Goal: Transaction & Acquisition: Purchase product/service

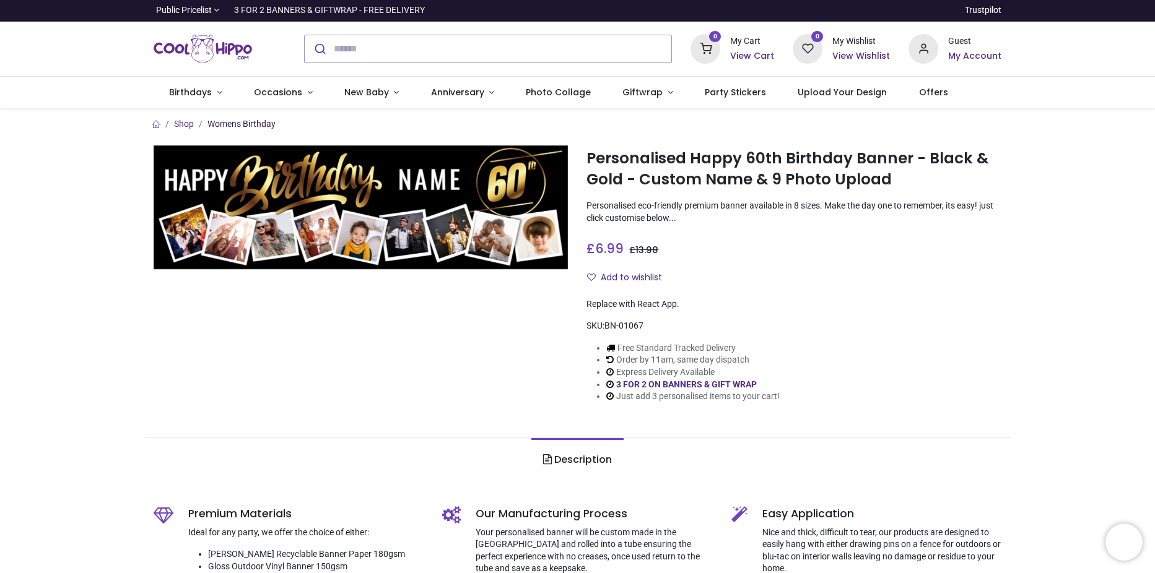
click at [261, 121] on link "Womens Birthday" at bounding box center [241, 124] width 68 height 10
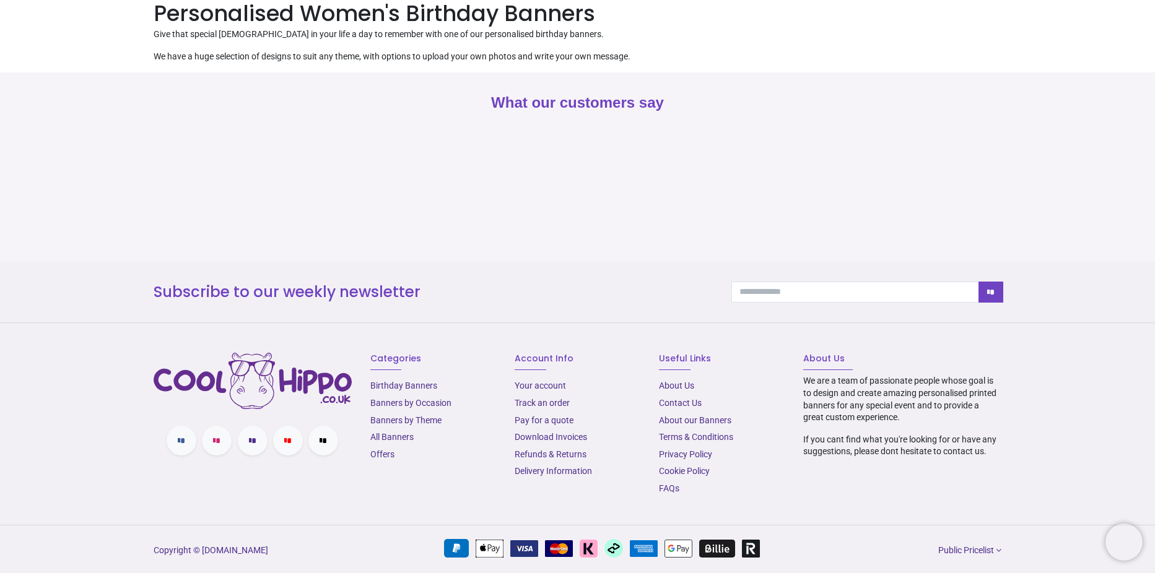
scroll to position [128, 0]
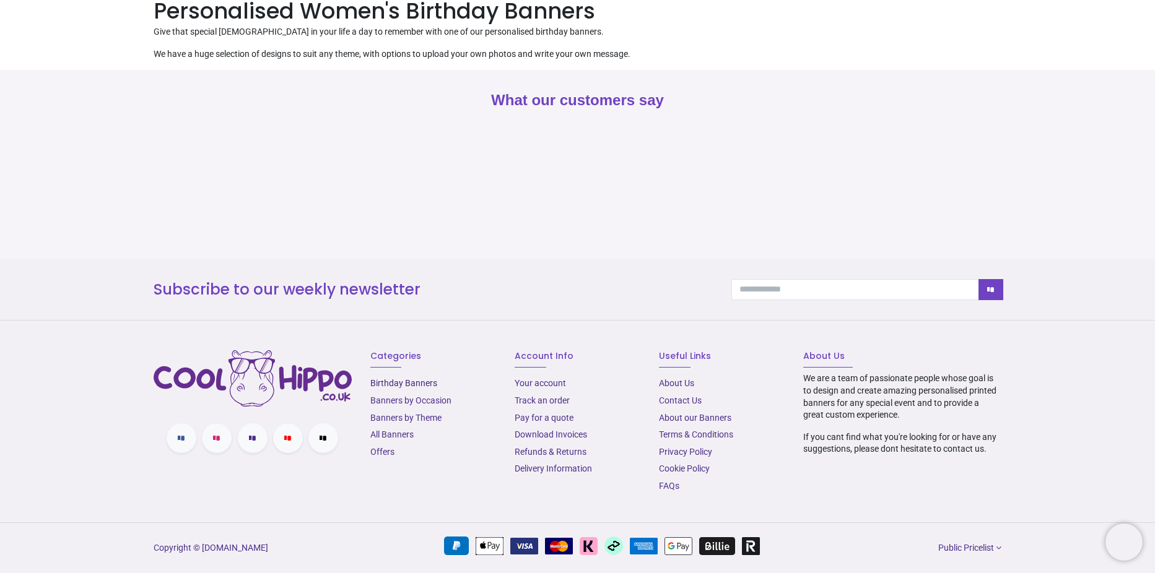
click at [397, 382] on link "Birthday Banners" at bounding box center [403, 383] width 67 height 10
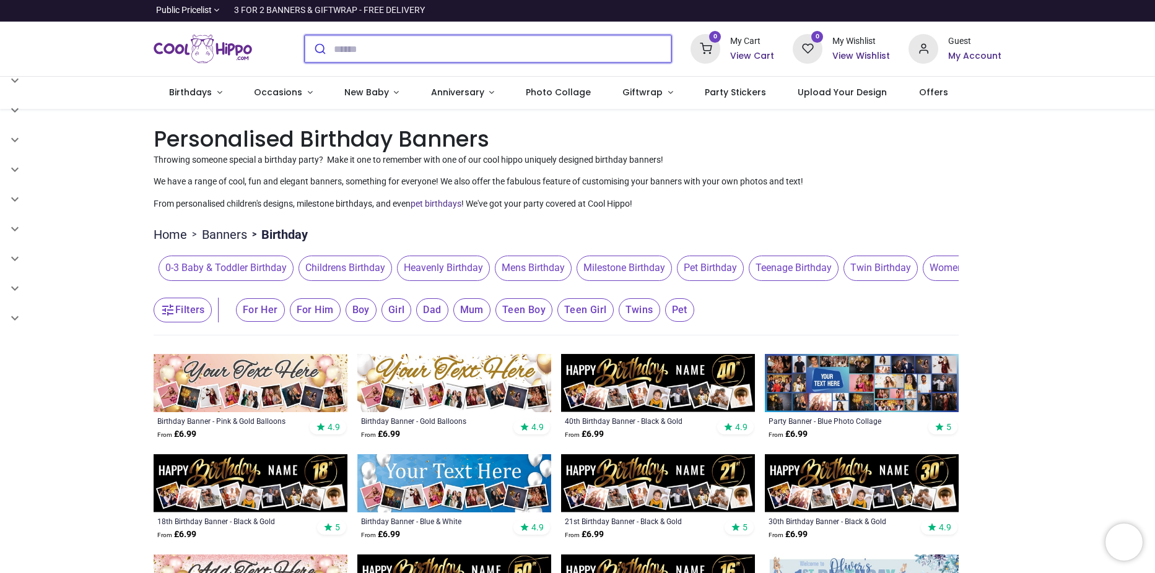
click at [368, 48] on input "search" at bounding box center [503, 48] width 338 height 27
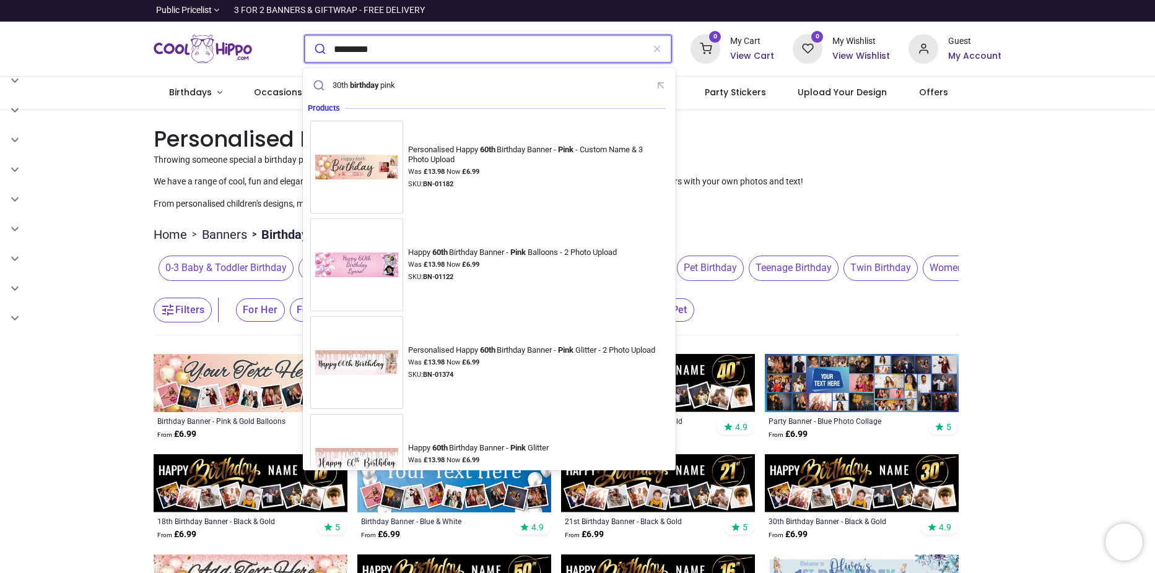
type input "*********"
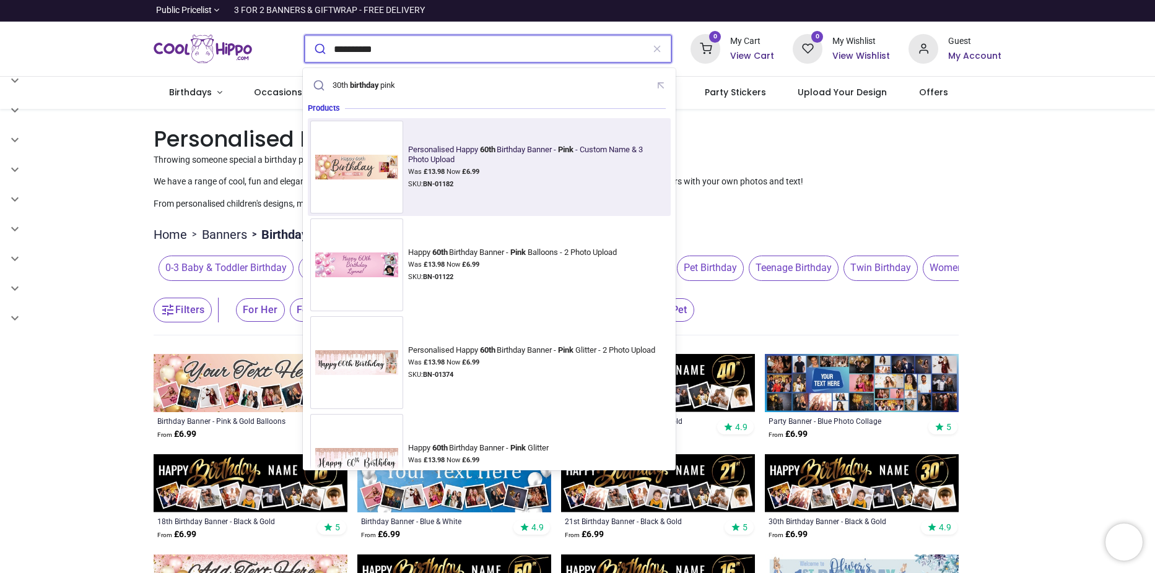
click at [433, 151] on div "Personalised Happy 60th Birthday Banner - Pink - Custom Name & 3 Photo Upload" at bounding box center [536, 155] width 256 height 20
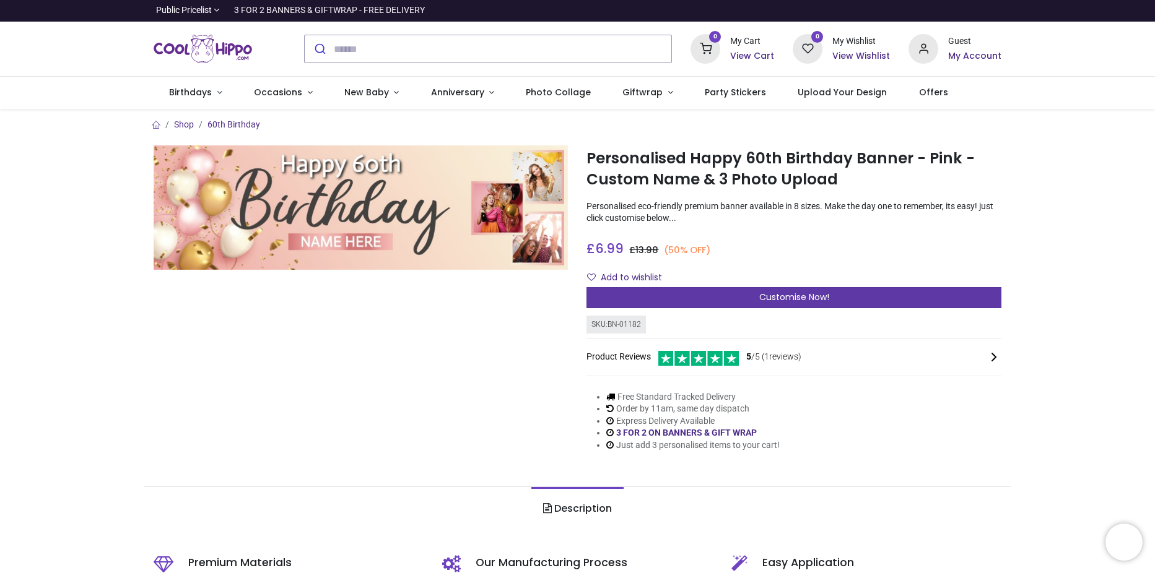
click at [781, 297] on span "Customise Now!" at bounding box center [794, 297] width 70 height 12
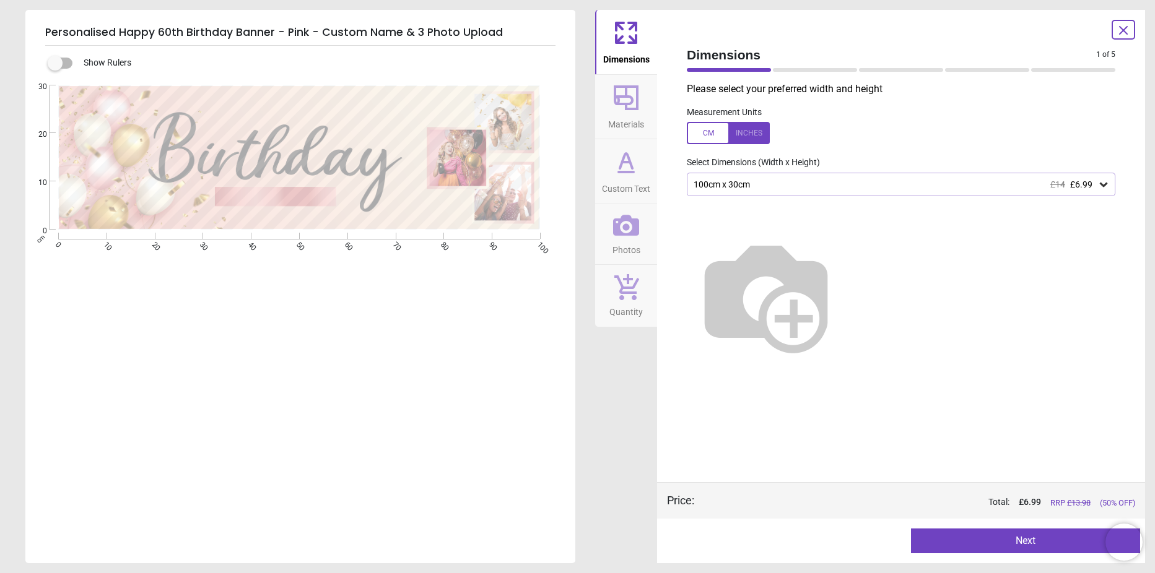
click at [905, 182] on div "100cm x 30cm £14 £6.99" at bounding box center [894, 185] width 405 height 11
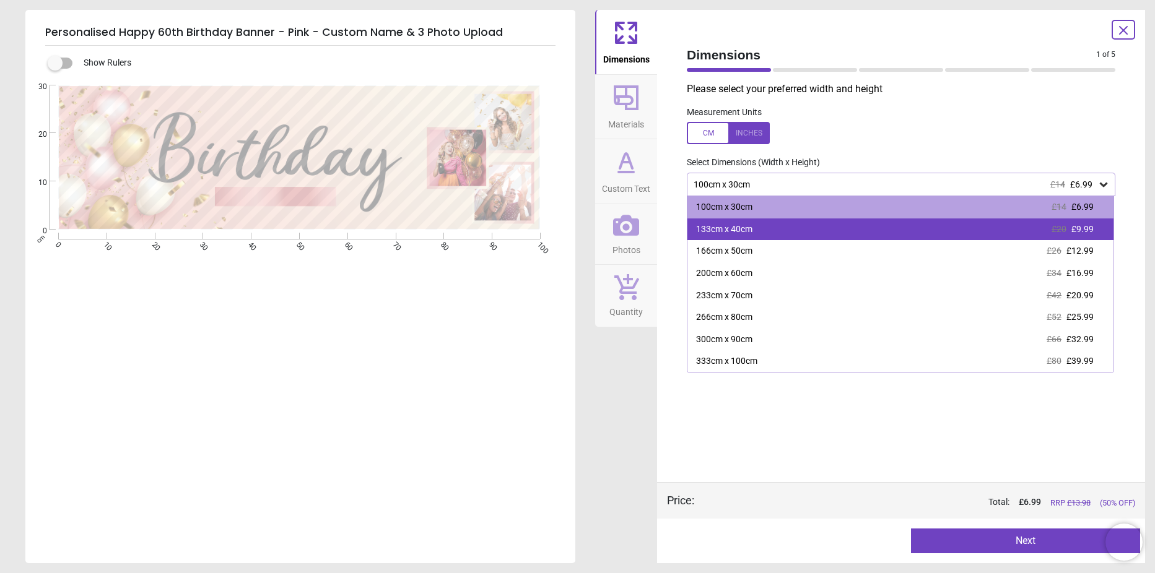
click at [837, 232] on div "133cm x 40cm £20 £9.99" at bounding box center [900, 230] width 426 height 22
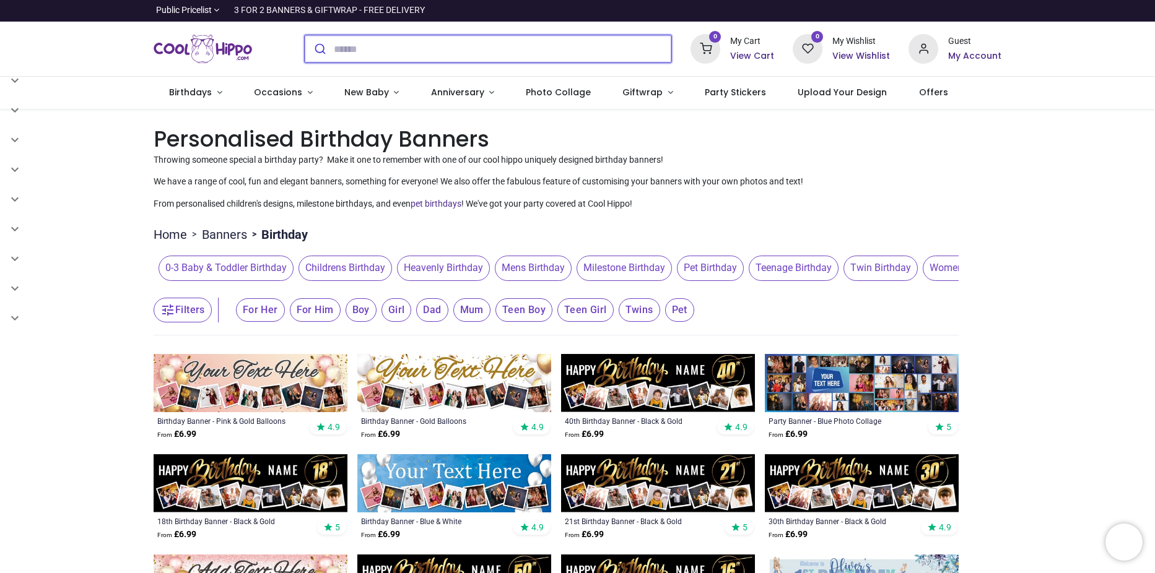
click at [356, 51] on input "search" at bounding box center [503, 48] width 338 height 27
